Goal: Download file/media

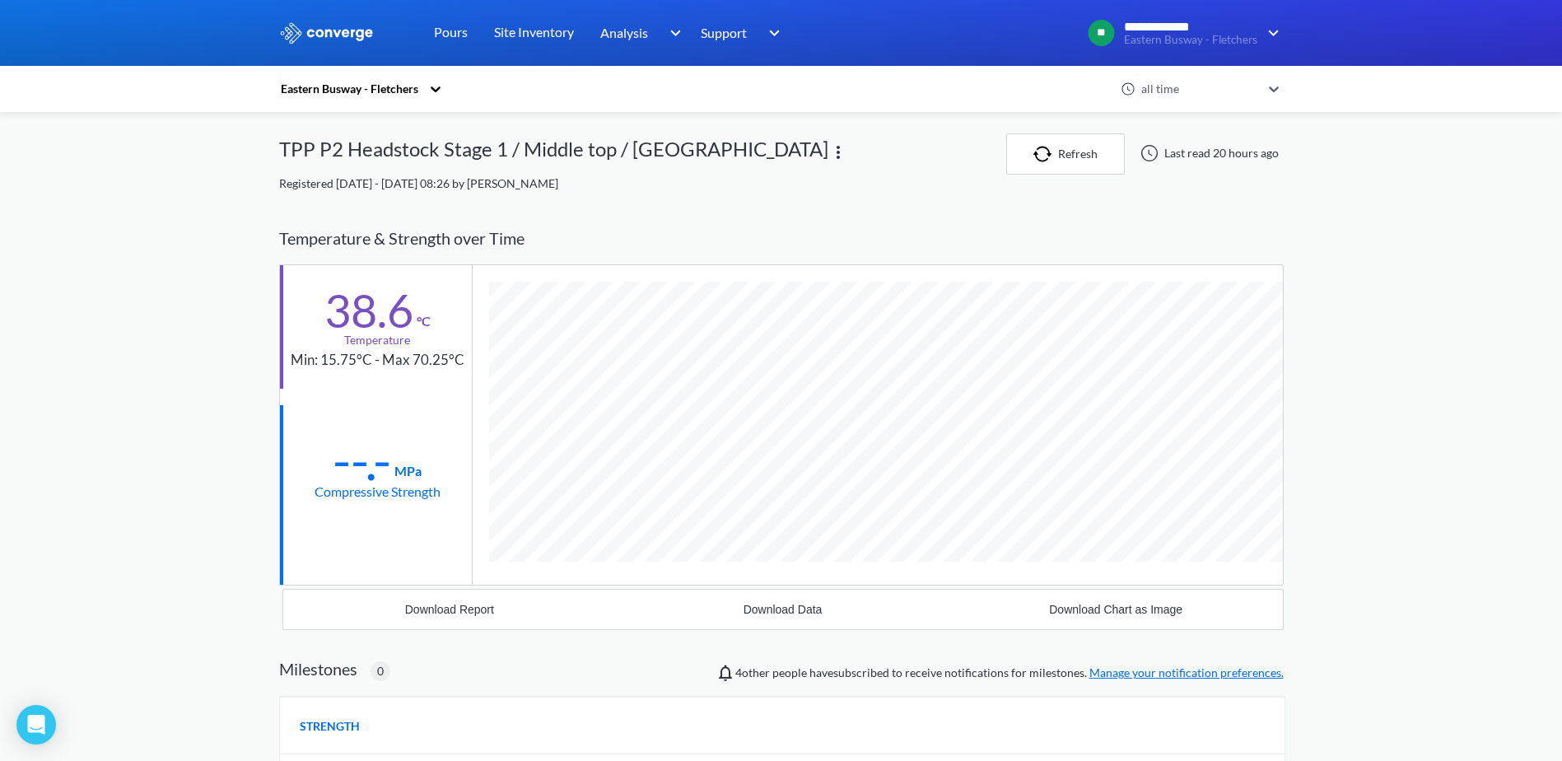
scroll to position [901, 1004]
click at [562, 144] on div "TPP P2 Headstock Stage 1 / Middle top / [GEOGRAPHIC_DATA]" at bounding box center [553, 153] width 549 height 41
click at [347, 152] on div "TPP P2 Headstock Stage 1 / Middle top / [GEOGRAPHIC_DATA]" at bounding box center [553, 153] width 549 height 41
click at [673, 151] on div "TPP P2 Headstock Stage 1 / Middle top / [GEOGRAPHIC_DATA]" at bounding box center [553, 153] width 549 height 41
drag, startPoint x: 680, startPoint y: 148, endPoint x: 516, endPoint y: 138, distance: 164.1
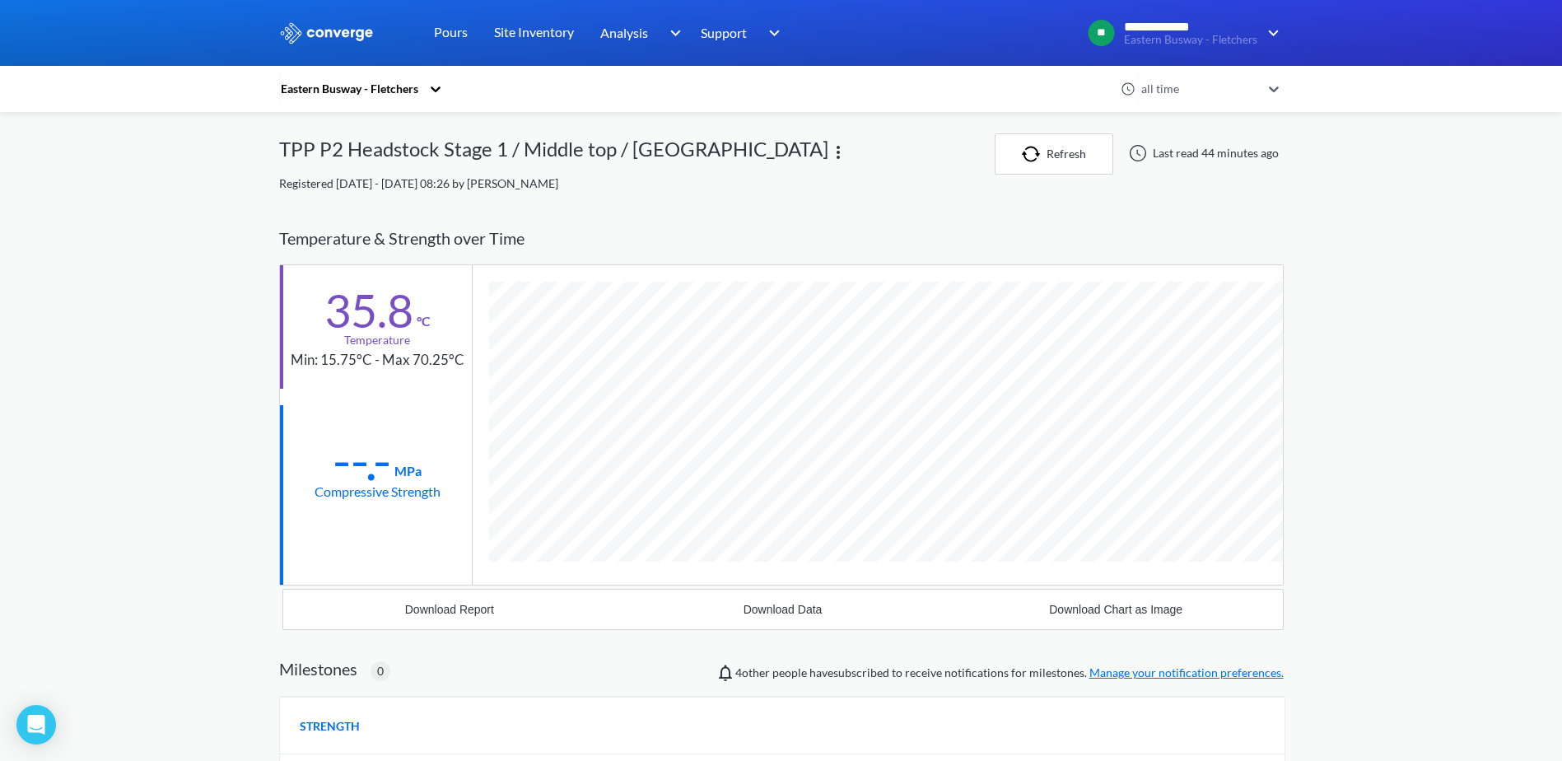
click at [517, 148] on div "TPP P2 Headstock Stage 1 / Middle top / [GEOGRAPHIC_DATA]" at bounding box center [553, 153] width 549 height 41
click at [438, 28] on link "Pours" at bounding box center [451, 33] width 34 height 66
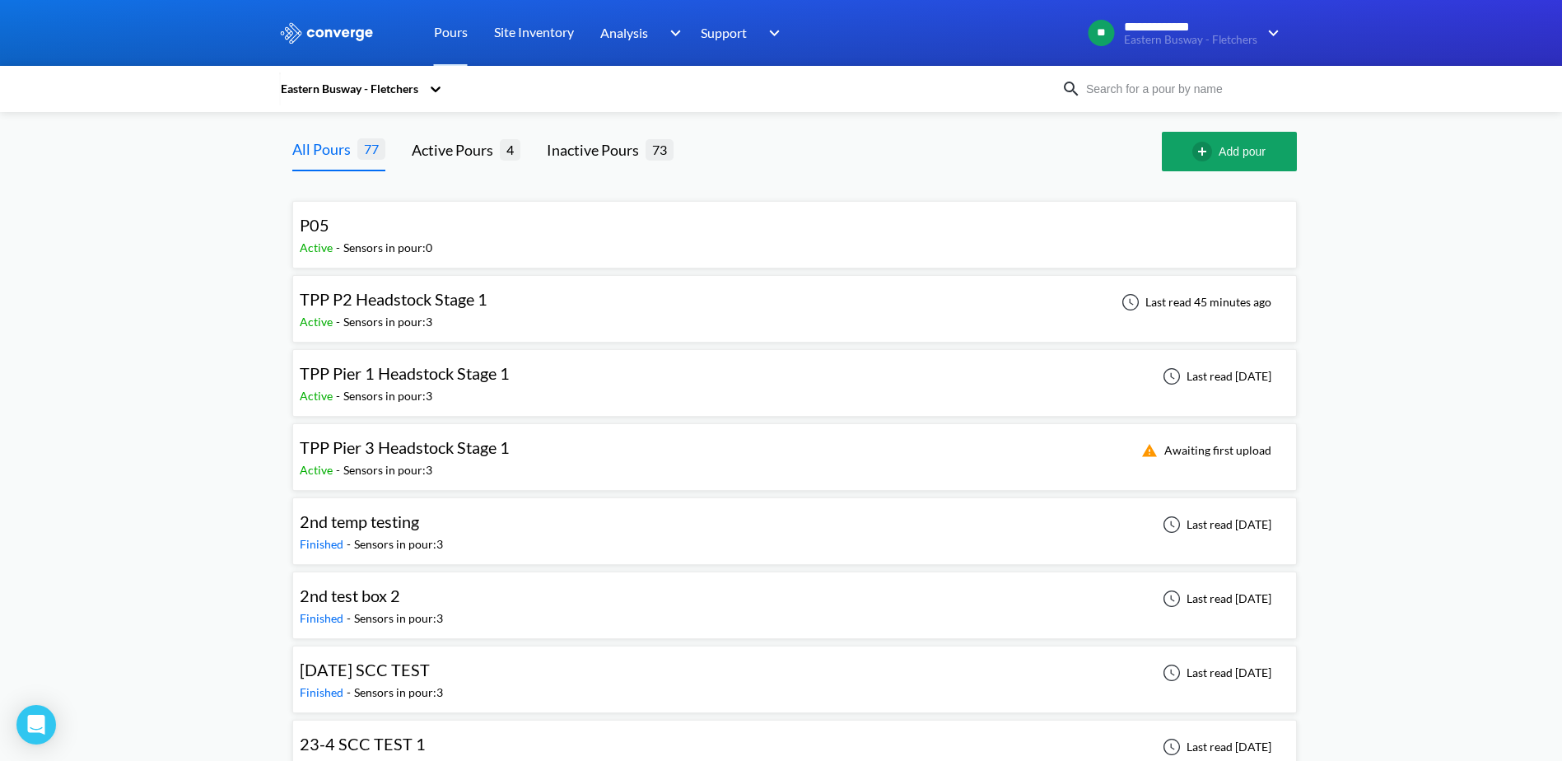
click at [407, 296] on span "TPP P2 Headstock Stage 1" at bounding box center [394, 299] width 188 height 20
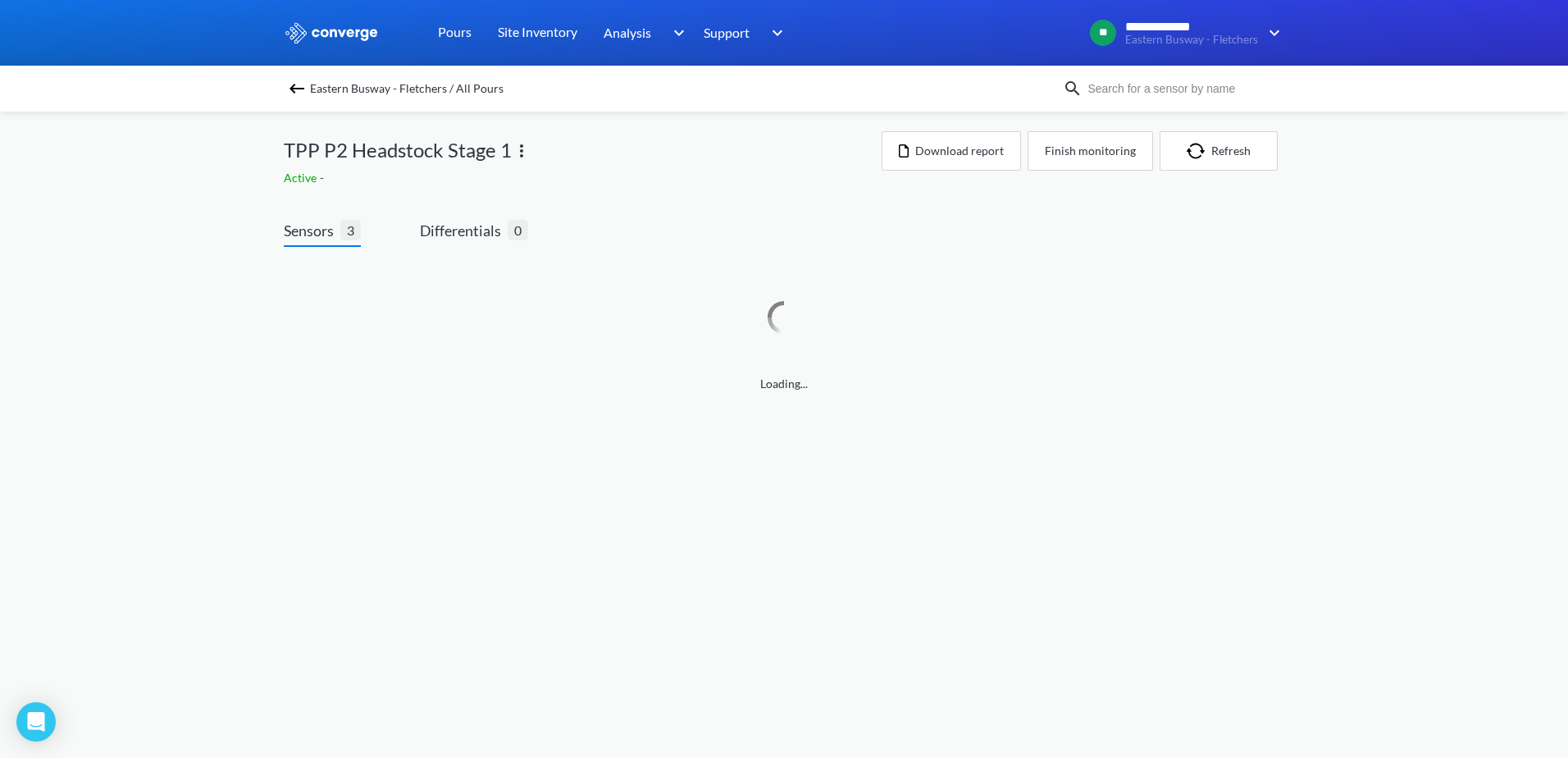
click at [730, 146] on div "TPP P2 Headstock Stage 1" at bounding box center [583, 150] width 598 height 38
drag, startPoint x: 730, startPoint y: 146, endPoint x: 666, endPoint y: 144, distance: 64.0
click at [666, 144] on div "TPP P2 Headstock Stage 1" at bounding box center [583, 150] width 598 height 38
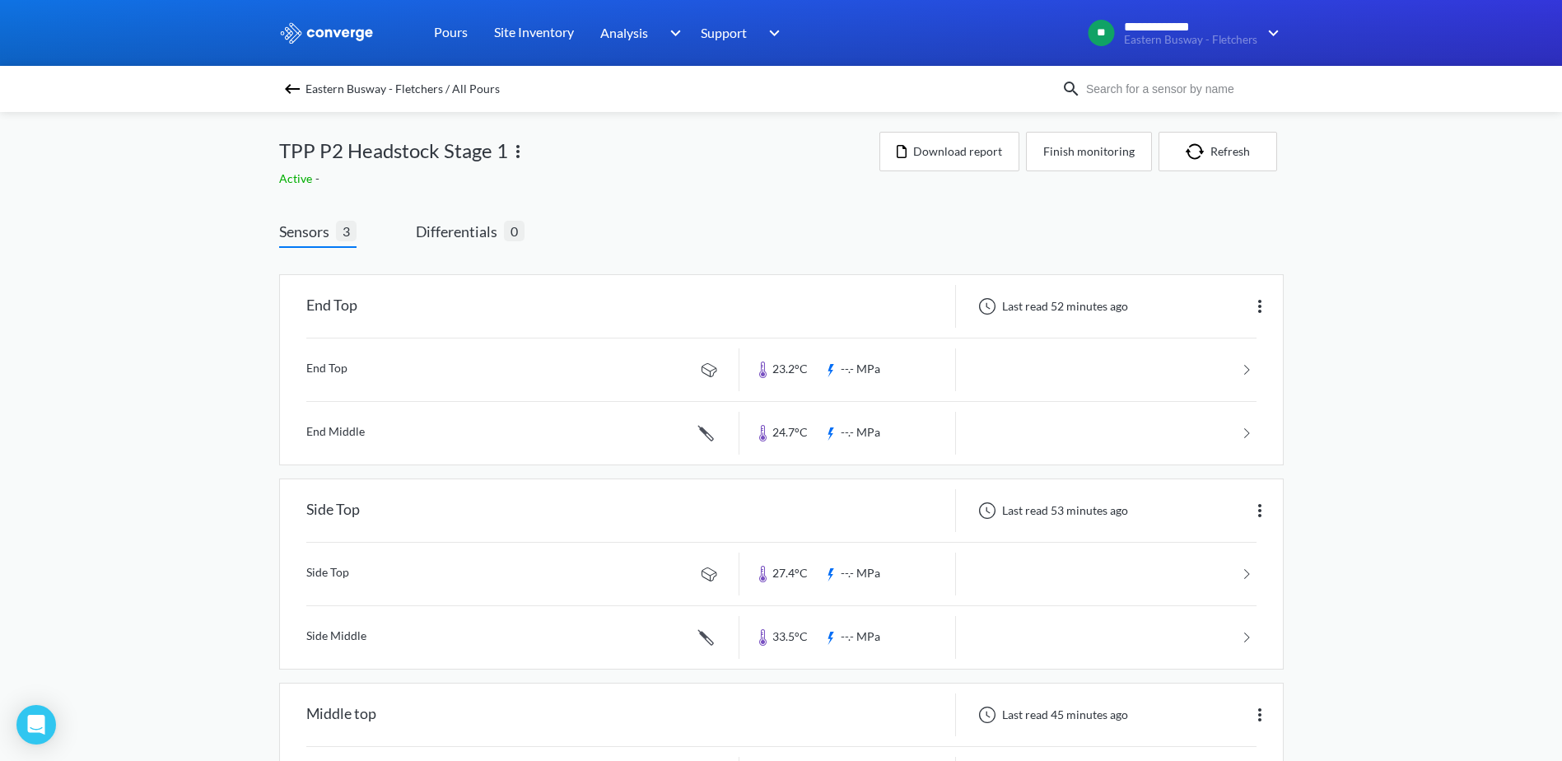
click at [796, 161] on div "TPP P2 Headstock Stage 1" at bounding box center [579, 151] width 600 height 38
drag, startPoint x: 796, startPoint y: 161, endPoint x: 746, endPoint y: 154, distance: 50.8
click at [746, 154] on div "TPP P2 Headstock Stage 1" at bounding box center [579, 151] width 600 height 38
click at [989, 148] on button "Download report" at bounding box center [949, 152] width 140 height 40
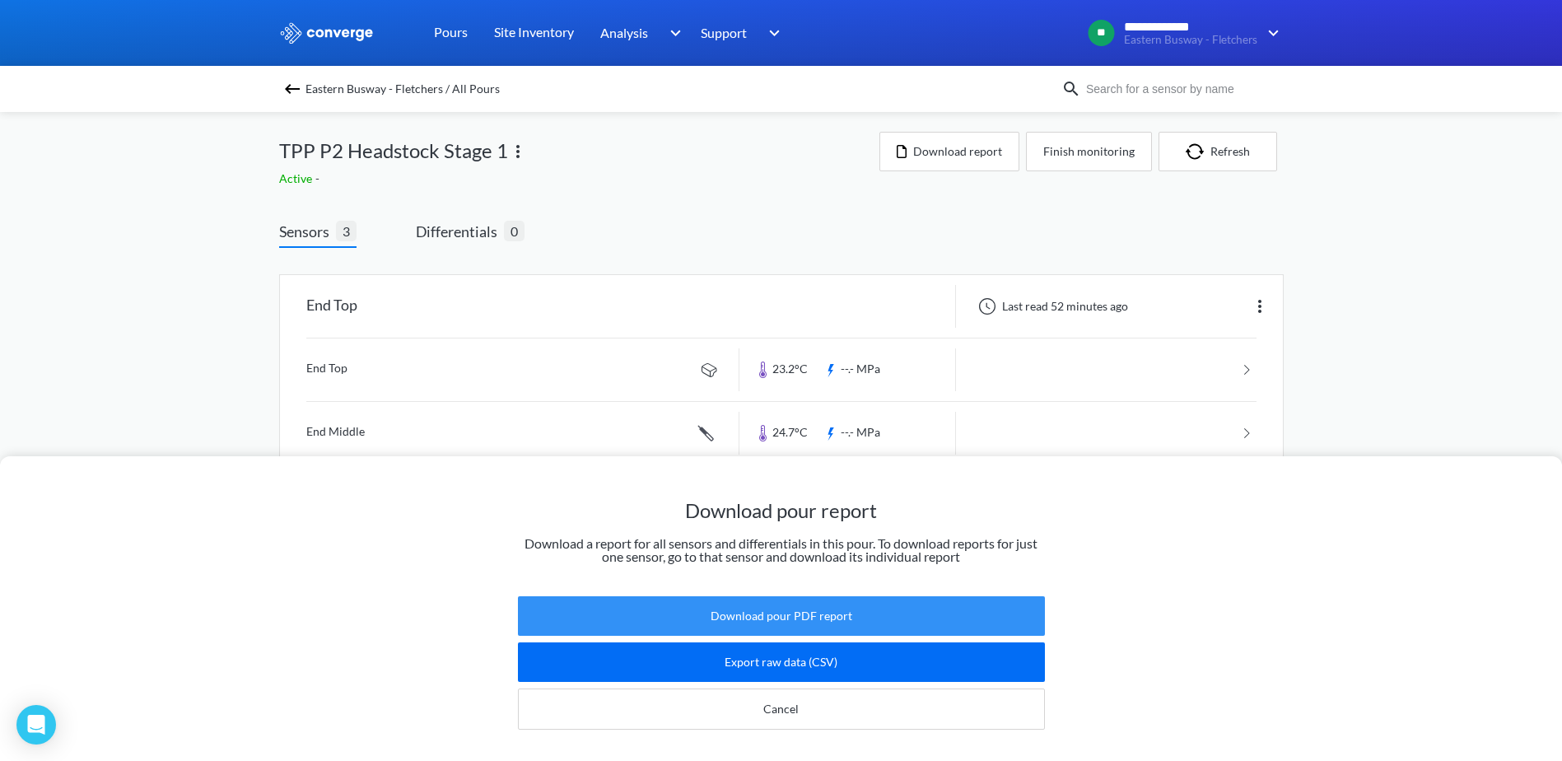
click at [801, 607] on button "Download pour PDF report" at bounding box center [781, 616] width 527 height 40
